Goal: Transaction & Acquisition: Purchase product/service

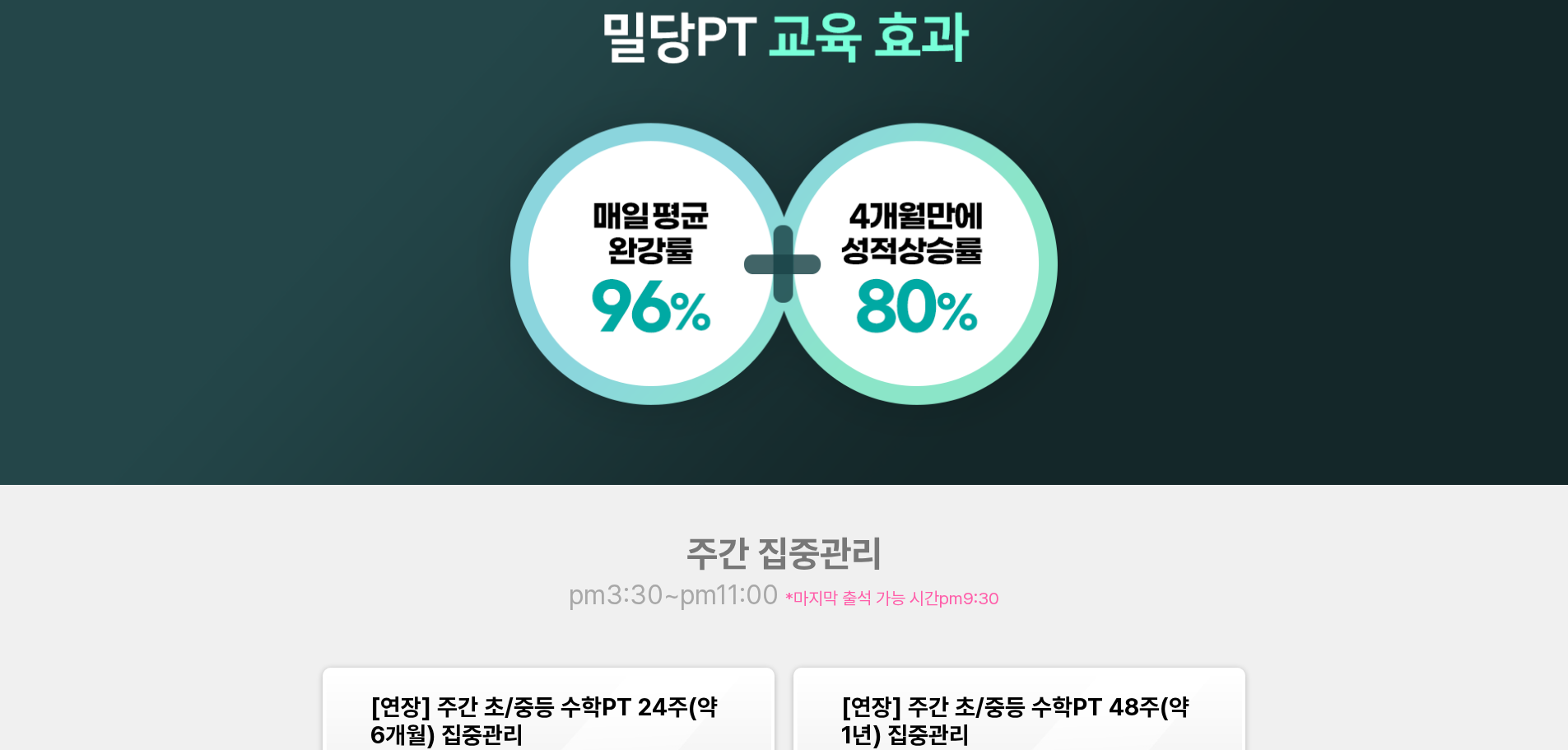
scroll to position [1554, 0]
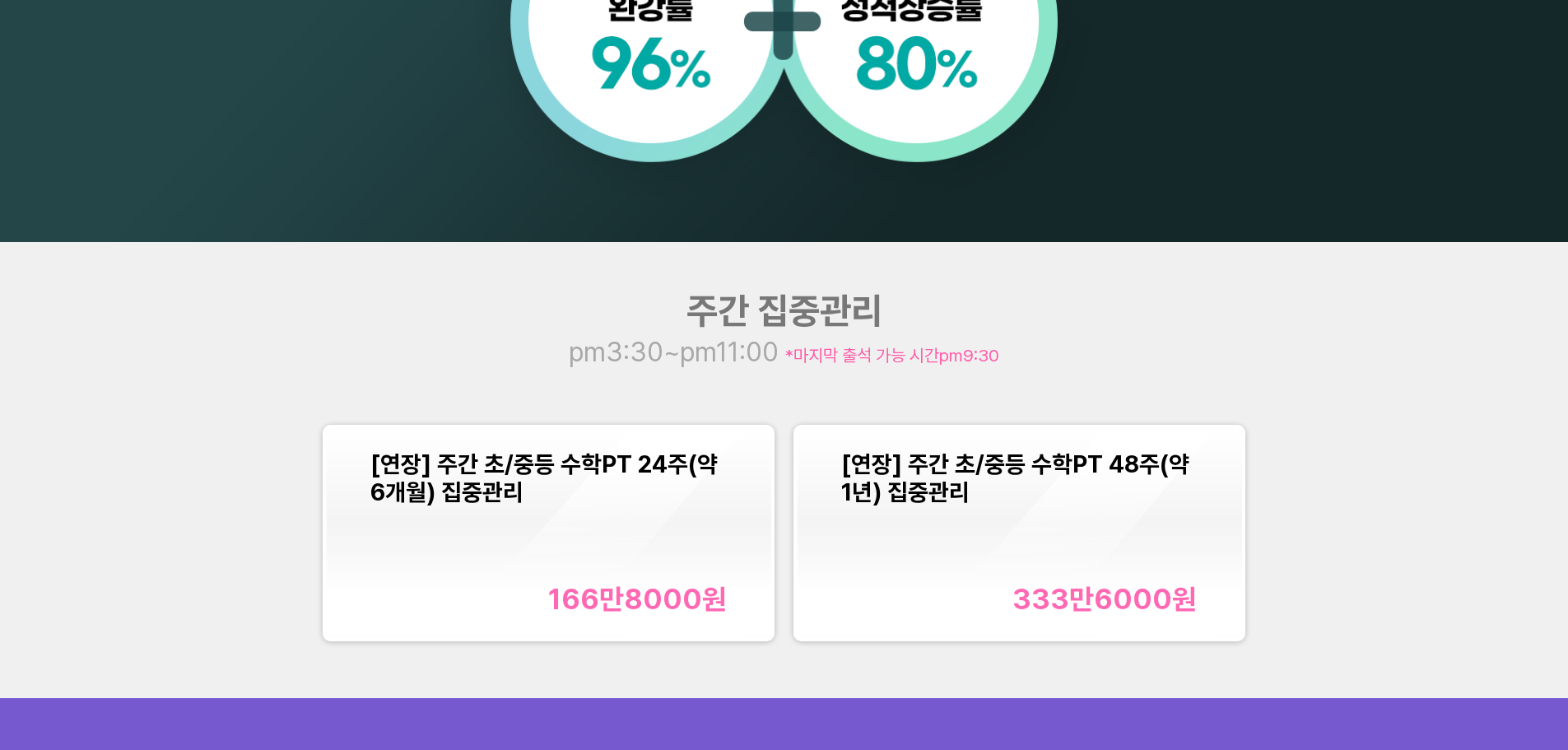
scroll to position [1471, 0]
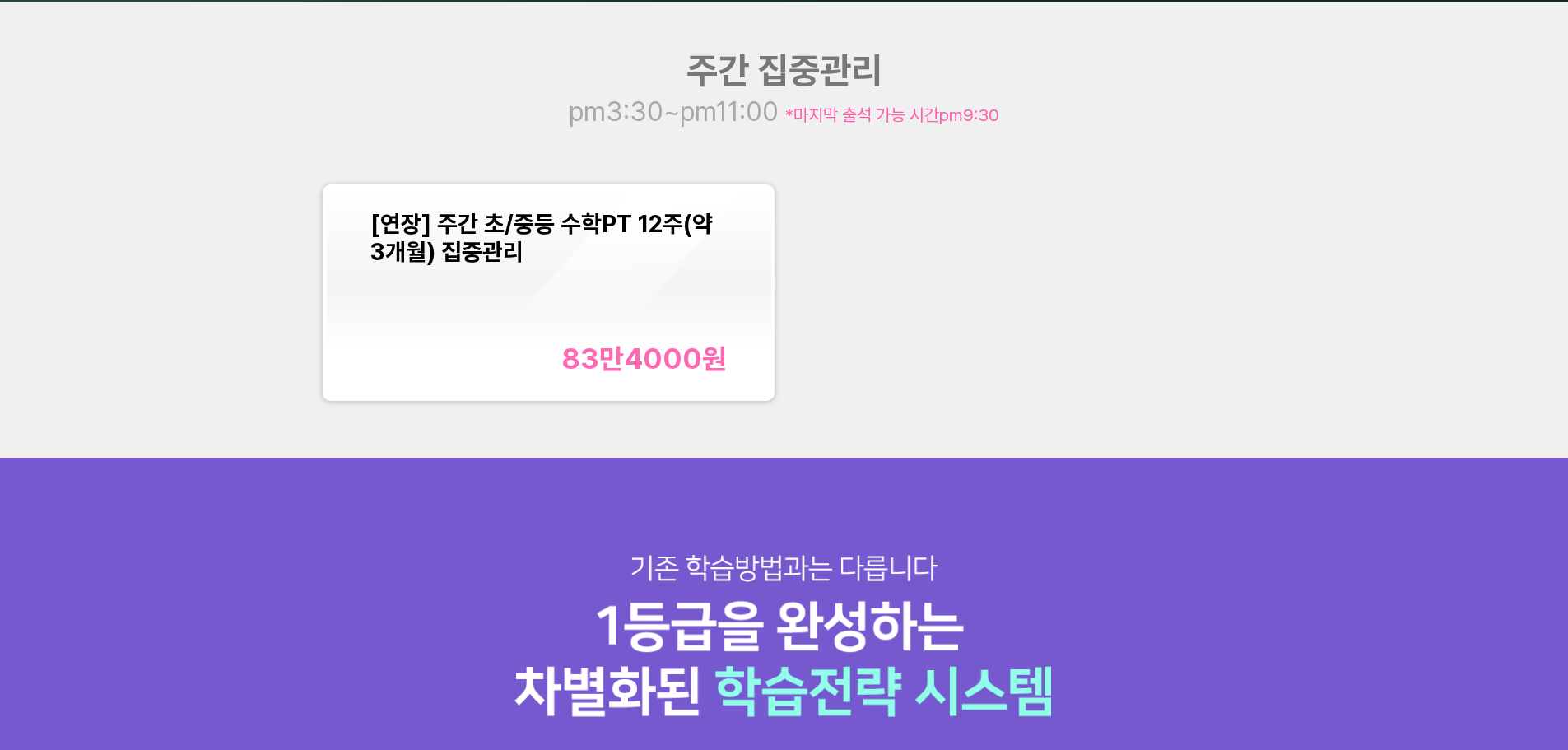
scroll to position [2058, 0]
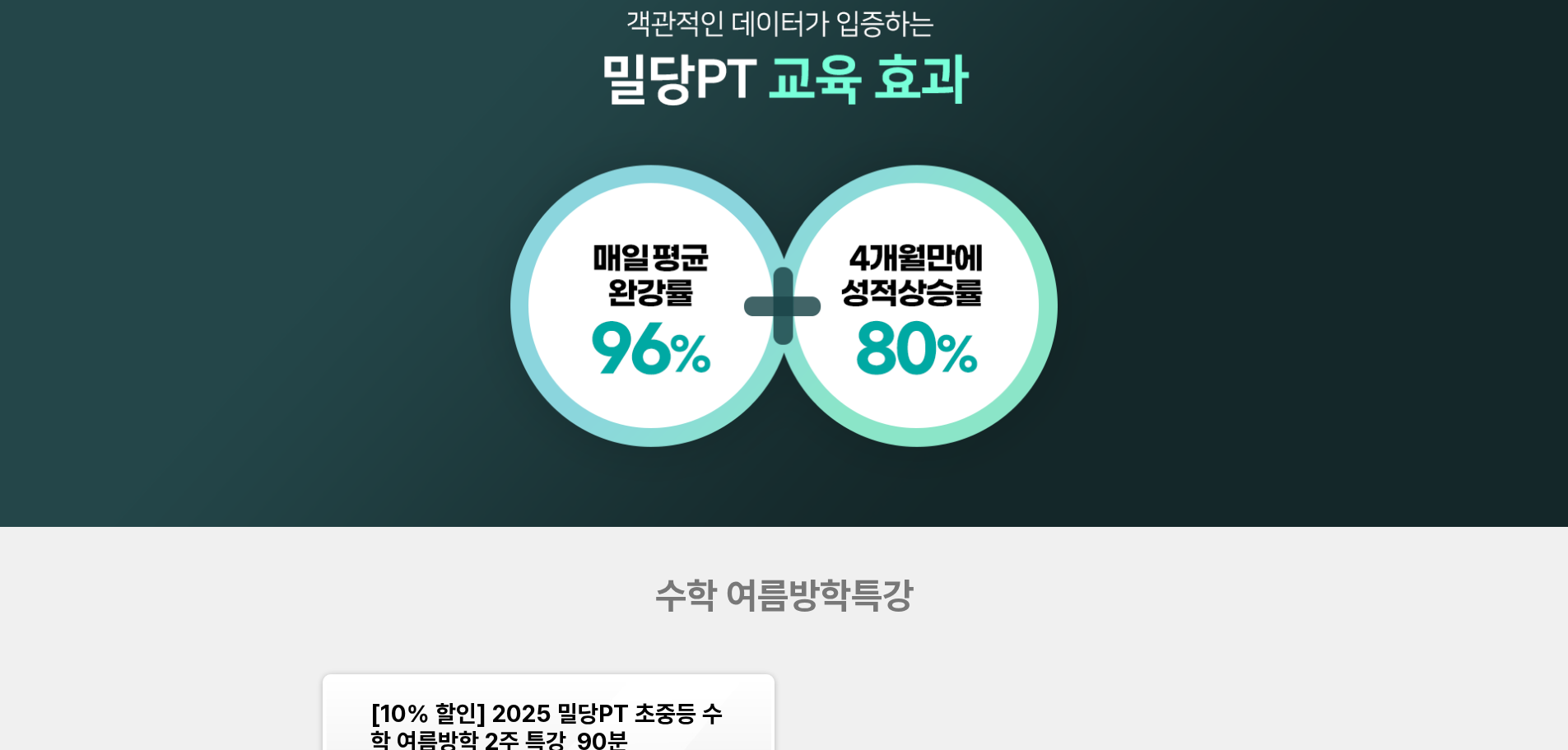
scroll to position [2058, 0]
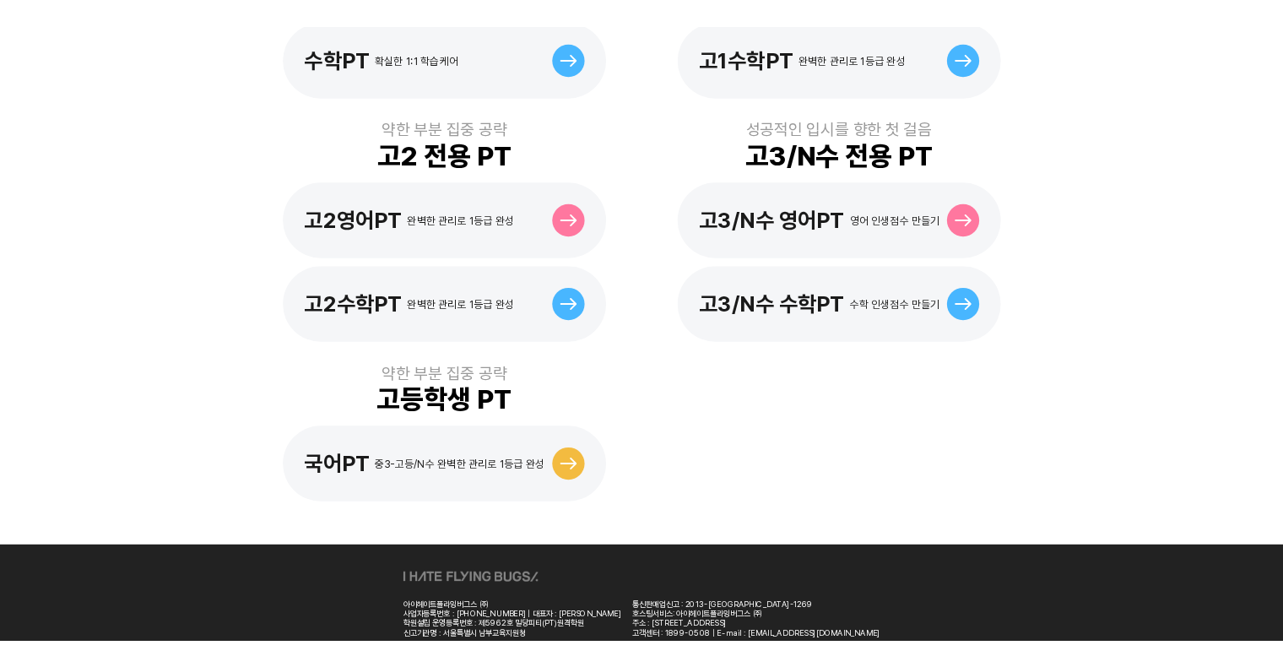
scroll to position [253, 0]
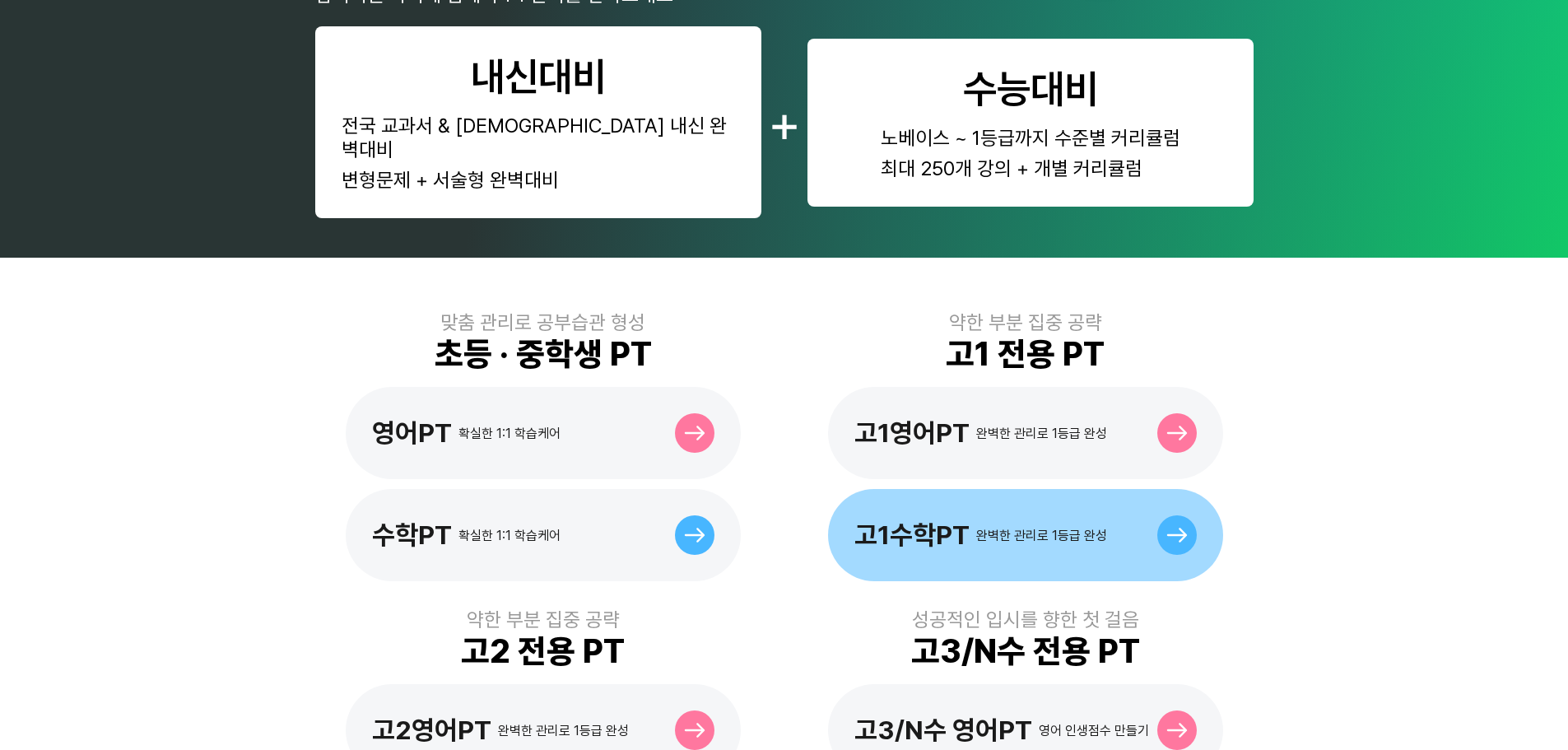
click at [1191, 517] on div at bounding box center [1177, 534] width 40 height 40
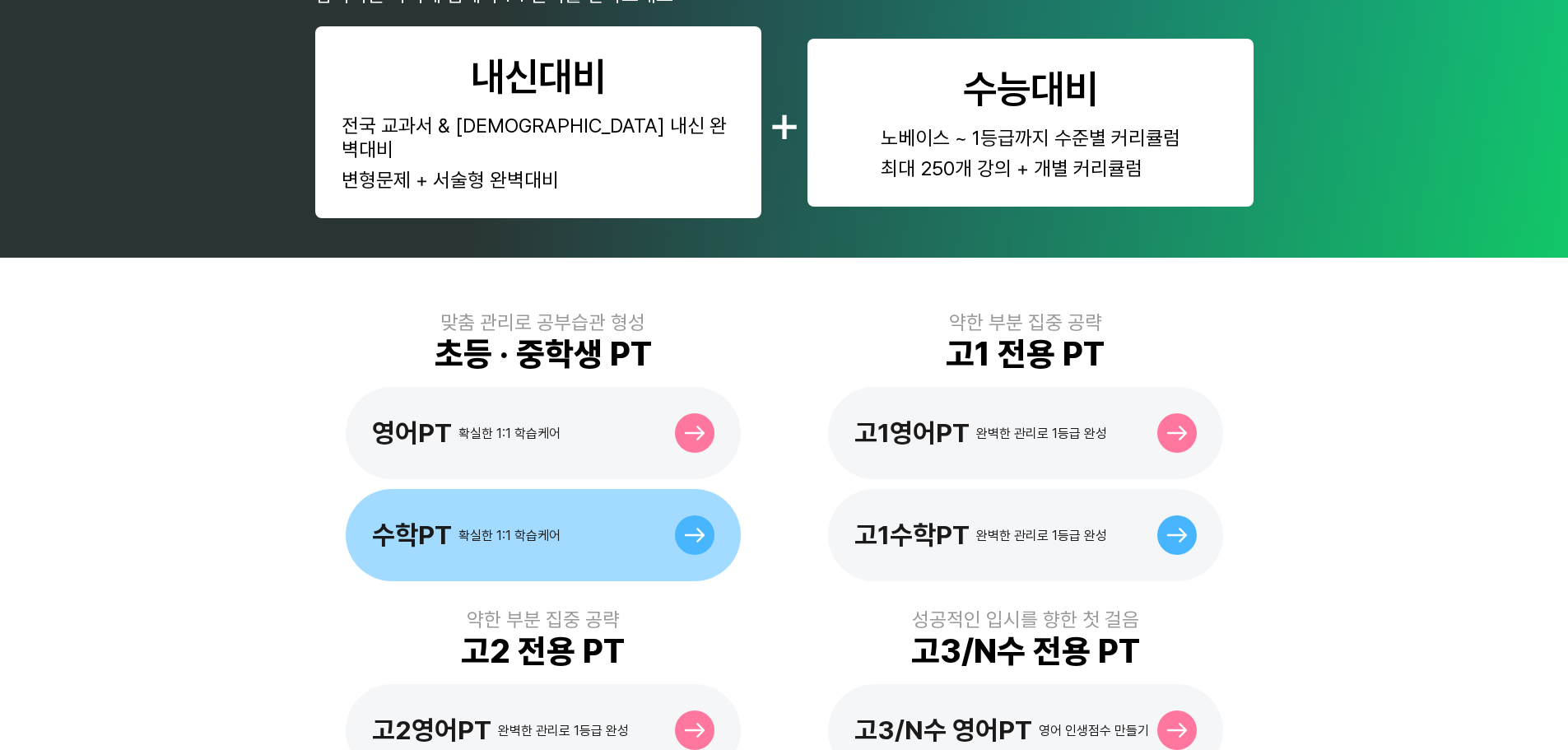
click at [474, 546] on div "수학PT 확실한 1:1 학습케어" at bounding box center [543, 534] width 395 height 93
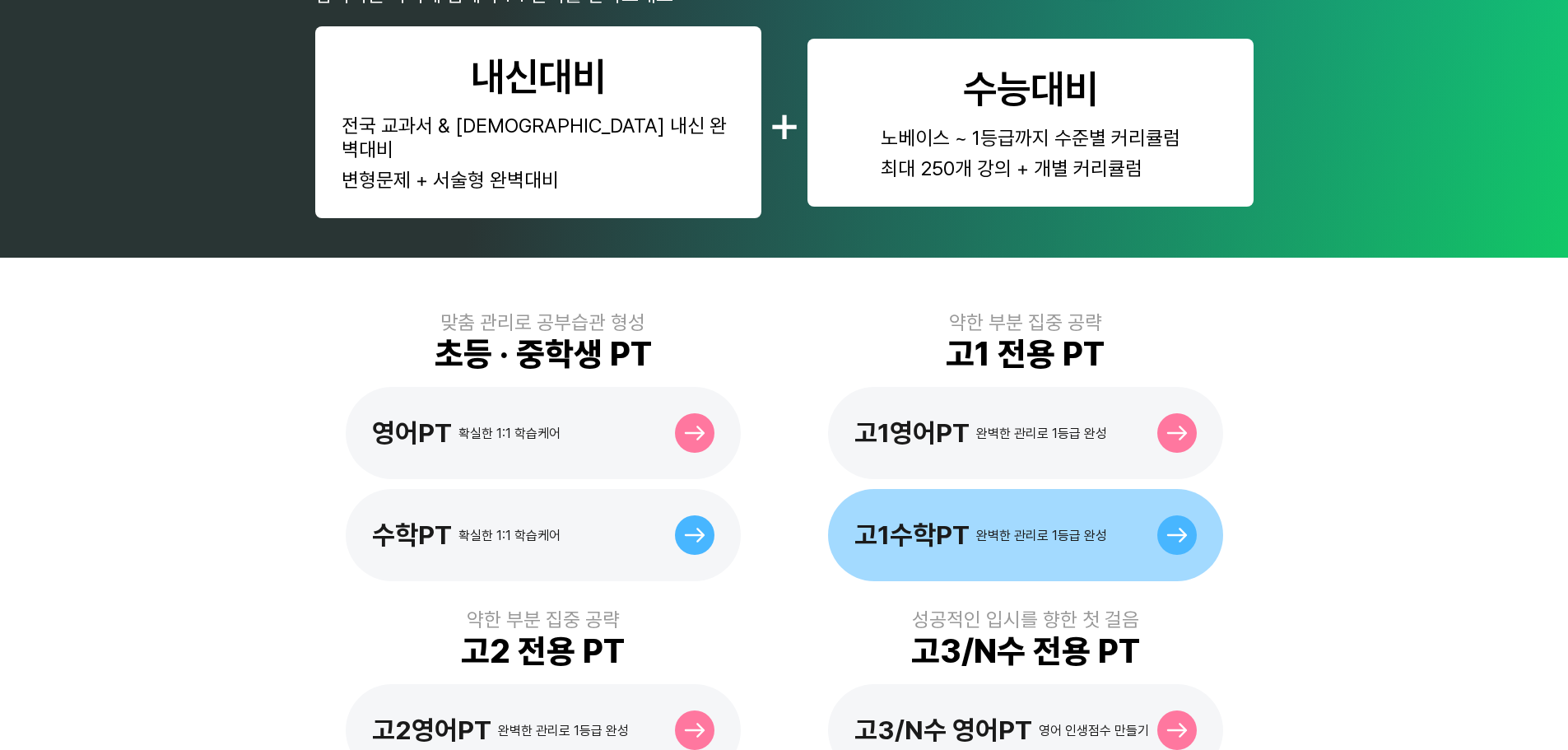
click at [1064, 520] on div "고1수학PT 완벽한 관리로 1등급 완성" at bounding box center [980, 535] width 253 height 31
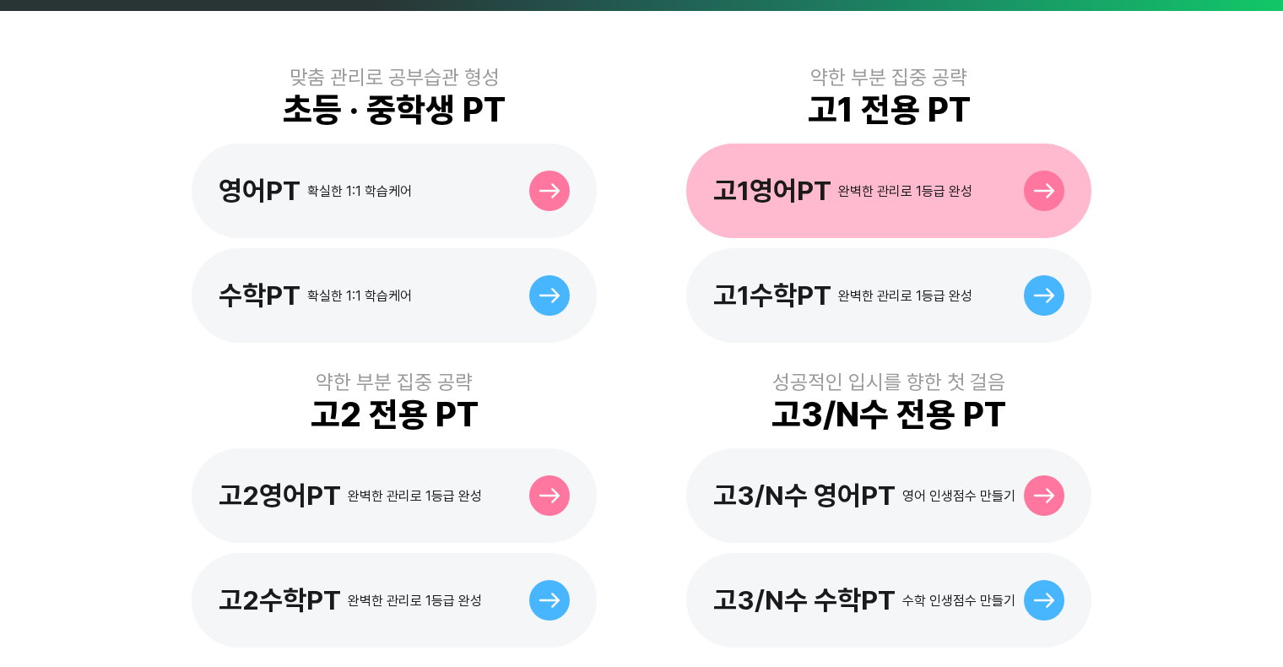
scroll to position [591, 0]
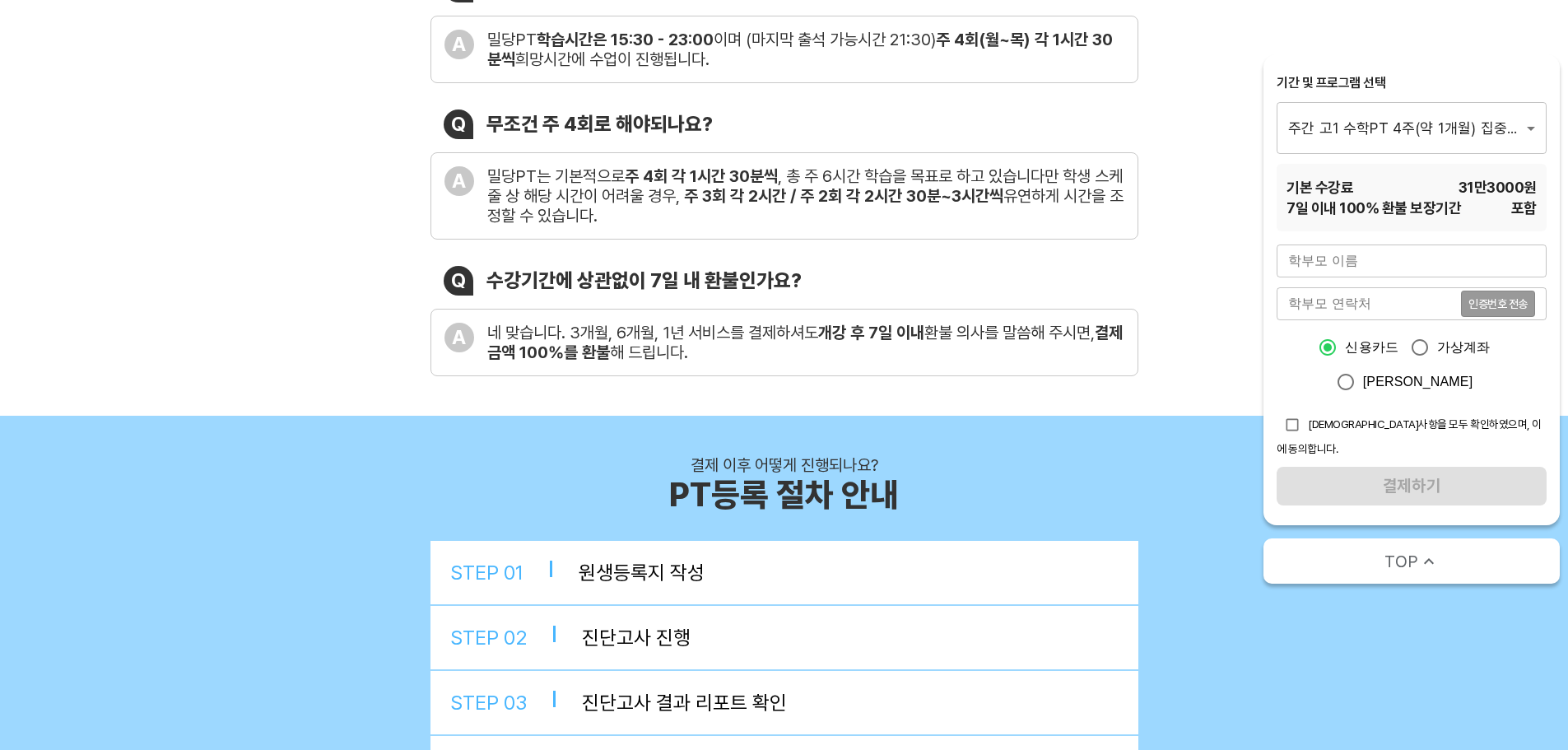
scroll to position [823, 0]
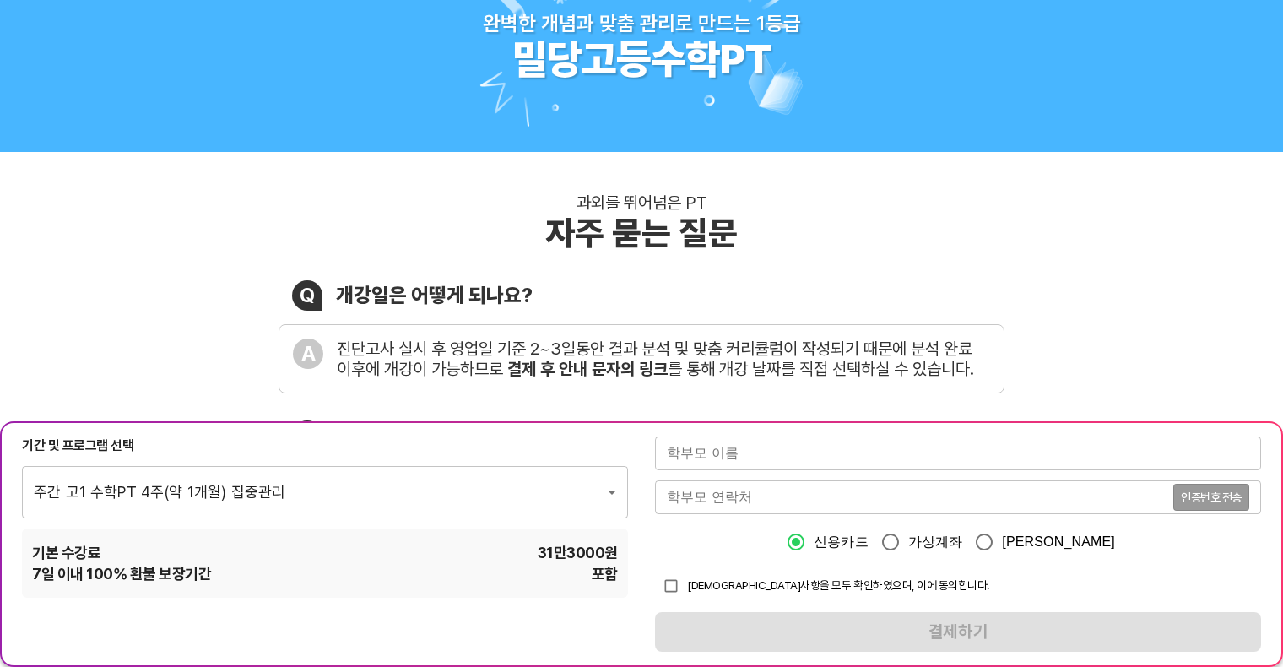
scroll to position [169, 0]
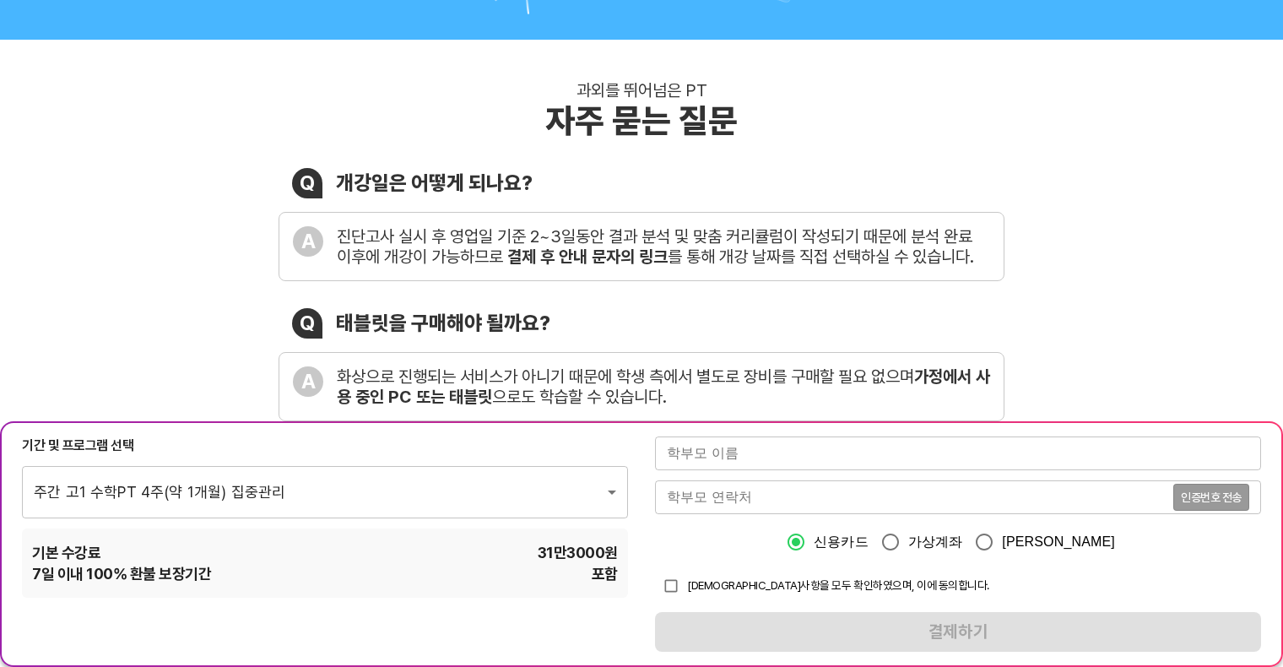
click at [1074, 303] on div "과외를 뛰어넘은 PT 자주 묻는 질문 Q 개강일은 어떻게 되나요? A 진단고사 실시 후 영업일 기준 2~3일동안 결과 분석 및 맞춤 커리큘럼이…" at bounding box center [641, 471] width 1283 height 863
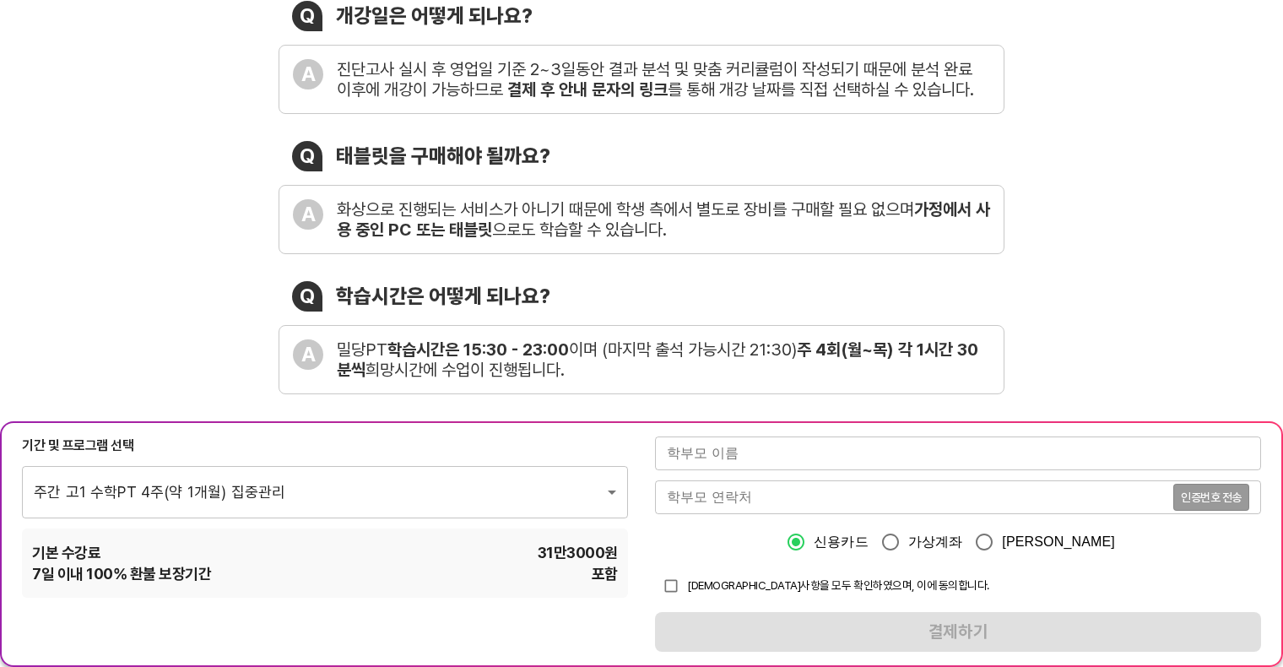
scroll to position [0, 0]
